Goal: Task Accomplishment & Management: Complete application form

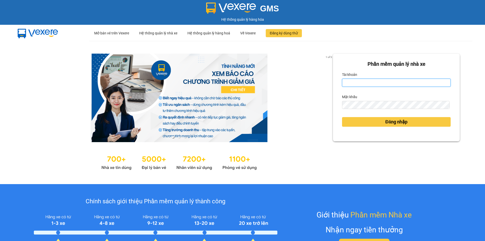
click at [395, 82] on input "Tài khoản" at bounding box center [396, 83] width 109 height 8
type input "huyentran.phuongnam"
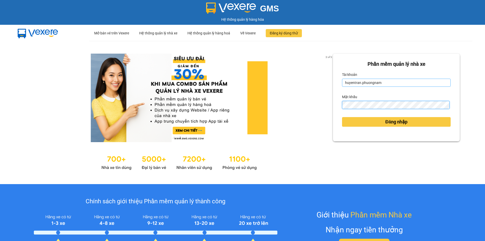
click at [342, 117] on button "Đăng nhập" at bounding box center [396, 122] width 109 height 10
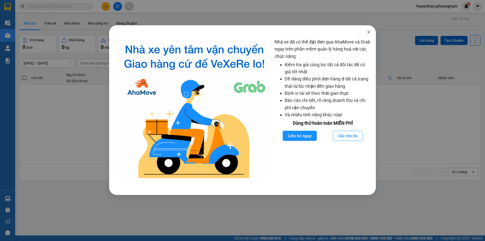
click at [367, 33] on span "Close" at bounding box center [369, 32] width 14 height 14
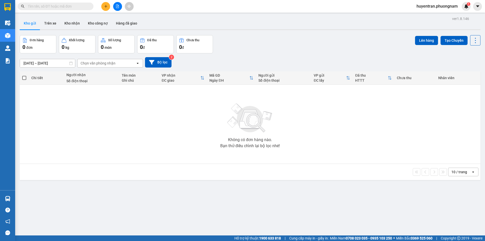
click at [53, 4] on input "text" at bounding box center [58, 7] width 60 height 6
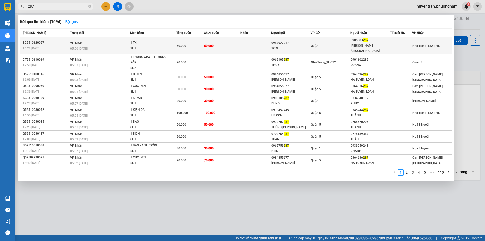
type input "287"
click at [144, 46] on div "SL: 1" at bounding box center [149, 49] width 38 height 6
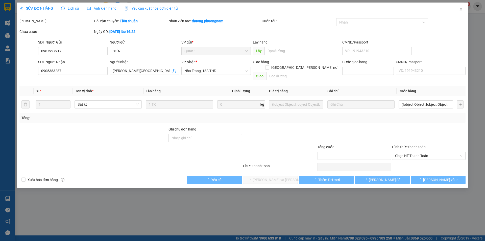
type input "0987927917"
type input "SƠN"
type input "0905383287"
type input "TRUNG XÔ"
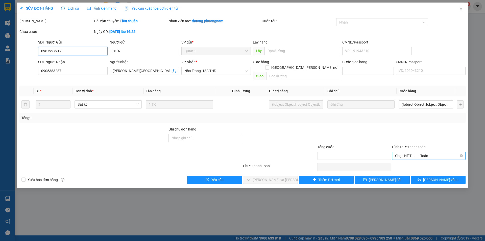
click at [411, 152] on span "Chọn HT Thanh Toán" at bounding box center [428, 156] width 67 height 8
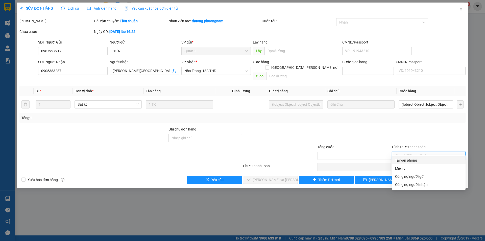
click at [408, 161] on div "Tại văn phòng" at bounding box center [428, 160] width 67 height 6
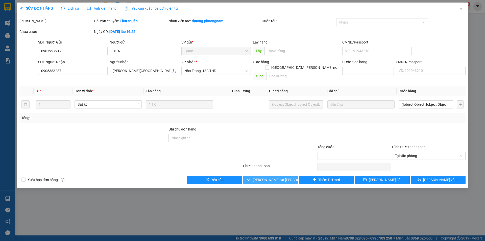
click at [274, 177] on span "Lưu và Giao hàng" at bounding box center [287, 180] width 68 height 6
click at [276, 177] on span "Lưu và Giao hàng" at bounding box center [287, 180] width 68 height 6
click at [275, 177] on span "Lưu và Giao hàng" at bounding box center [287, 180] width 68 height 6
click at [461, 8] on icon "close" at bounding box center [461, 9] width 4 height 4
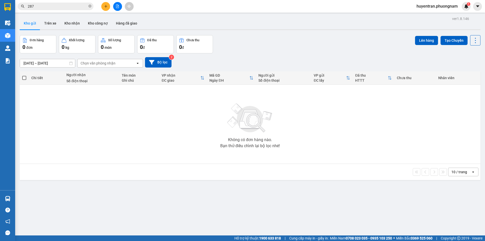
click at [58, 6] on input "287" at bounding box center [58, 7] width 60 height 6
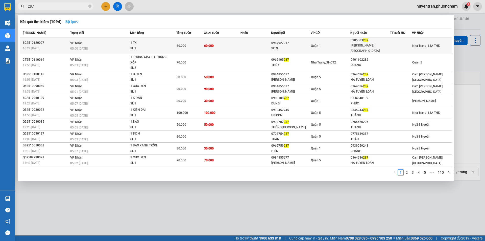
click at [225, 41] on td "60.000" at bounding box center [222, 45] width 37 height 17
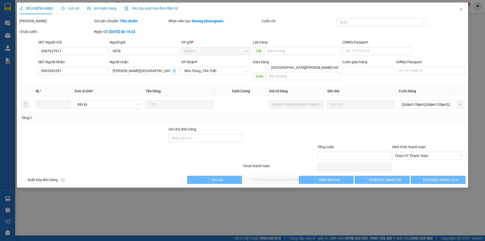
type input "0987927917"
type input "SƠN"
type input "0905383287"
type input "TRUNG XÔ"
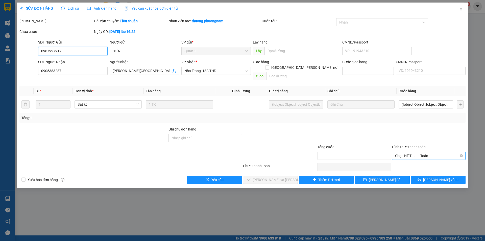
click at [437, 152] on span "Chọn HT Thanh Toán" at bounding box center [428, 156] width 67 height 8
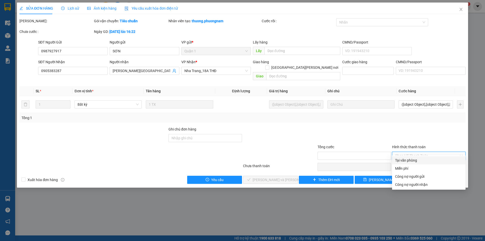
click at [417, 160] on div "Tại văn phòng" at bounding box center [428, 160] width 67 height 6
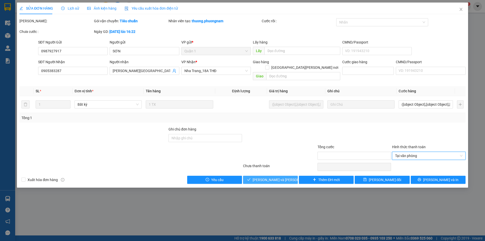
click at [283, 177] on span "Lưu và Giao hàng" at bounding box center [287, 180] width 68 height 6
click at [458, 10] on span "Close" at bounding box center [461, 10] width 14 height 14
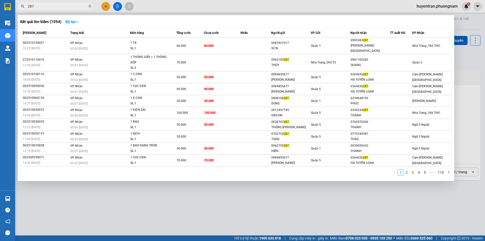
click at [46, 3] on span "287" at bounding box center [56, 7] width 76 height 8
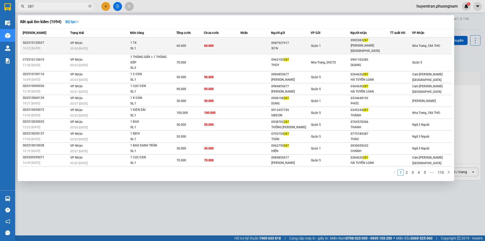
click at [76, 46] on div "05:00 - 13/10" at bounding box center [100, 49] width 60 height 6
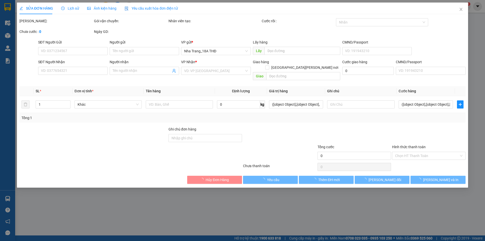
type input "0987927917"
type input "SƠN"
type input "0905383287"
type input "TRUNG XÔ"
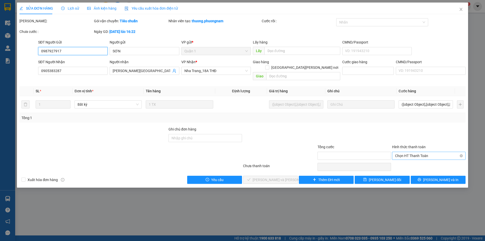
click at [446, 152] on span "Chọn HT Thanh Toán" at bounding box center [428, 156] width 67 height 8
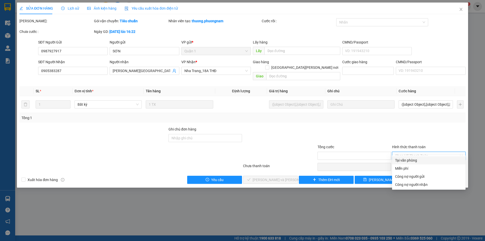
click at [422, 160] on div "Tại văn phòng" at bounding box center [428, 160] width 67 height 6
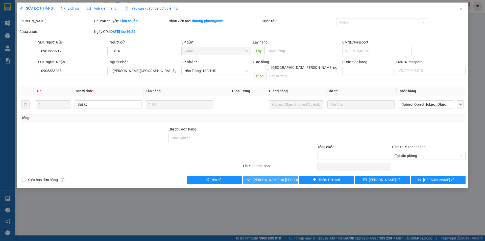
click at [269, 177] on span "Lưu và Giao hàng" at bounding box center [287, 180] width 68 height 6
click at [270, 177] on span "Lưu và Giao hàng" at bounding box center [287, 180] width 68 height 6
click at [460, 11] on icon "close" at bounding box center [461, 9] width 4 height 4
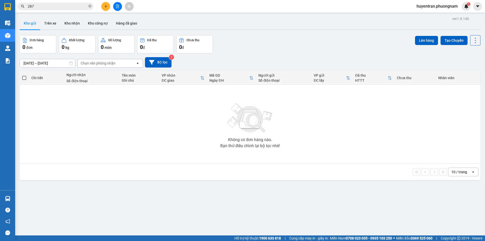
click at [230, 29] on div "Kho gửi Trên xe Kho nhận Kho công nợ Hàng đã giao" at bounding box center [250, 23] width 461 height 13
click at [48, 6] on input "287" at bounding box center [58, 7] width 60 height 6
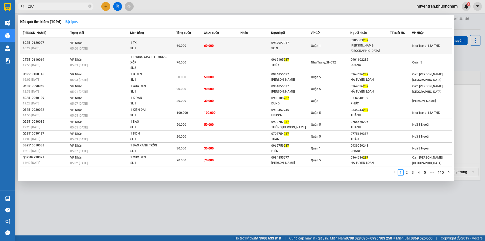
click at [261, 43] on td at bounding box center [256, 45] width 31 height 17
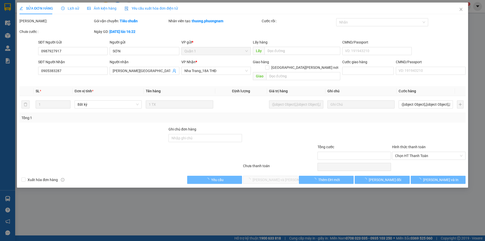
type input "0987927917"
type input "SƠN"
type input "0905383287"
type input "TRUNG XÔ"
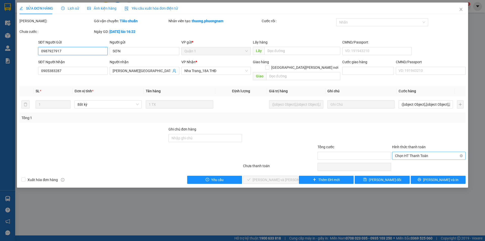
click at [415, 152] on span "Chọn HT Thanh Toán" at bounding box center [428, 156] width 67 height 8
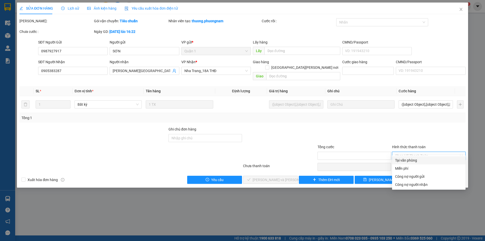
click at [410, 160] on div "Tại văn phòng" at bounding box center [428, 160] width 67 height 6
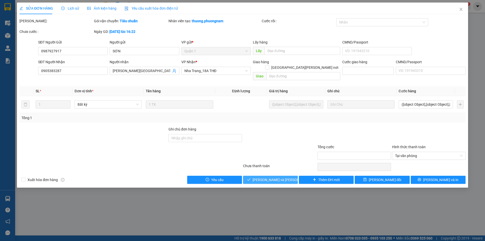
click at [284, 177] on span "Lưu và Giao hàng" at bounding box center [287, 180] width 68 height 6
